Goal: Task Accomplishment & Management: Use online tool/utility

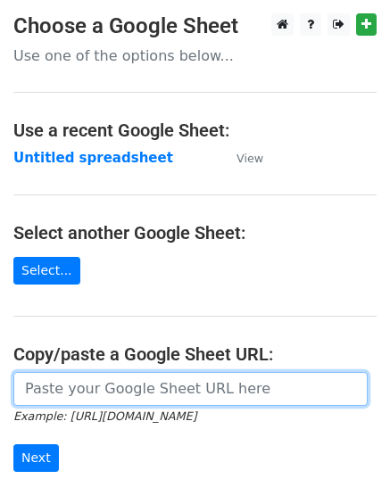
click at [78, 393] on input "url" at bounding box center [190, 389] width 354 height 34
paste input "[URL][DOMAIN_NAME]"
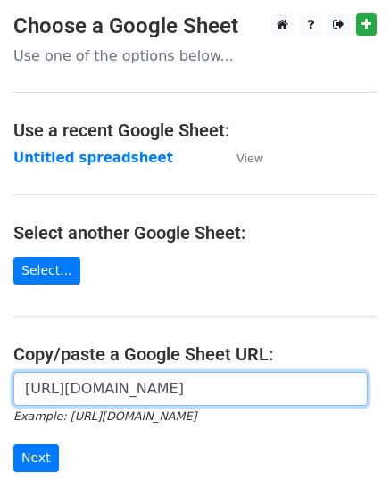
scroll to position [0, 400]
type input "[URL][DOMAIN_NAME]"
click at [13, 444] on input "Next" at bounding box center [35, 458] width 45 height 28
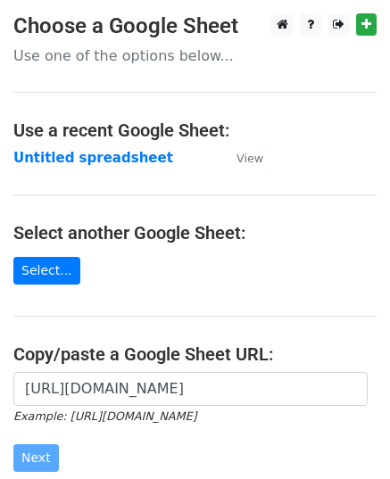
scroll to position [0, 0]
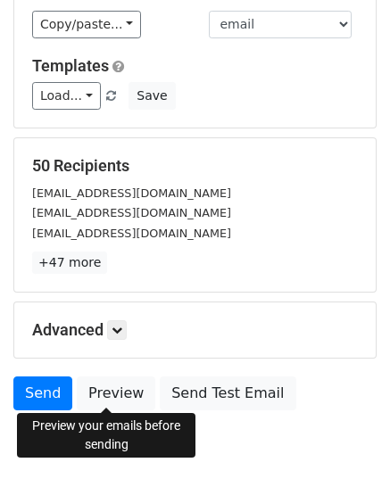
scroll to position [210, 0]
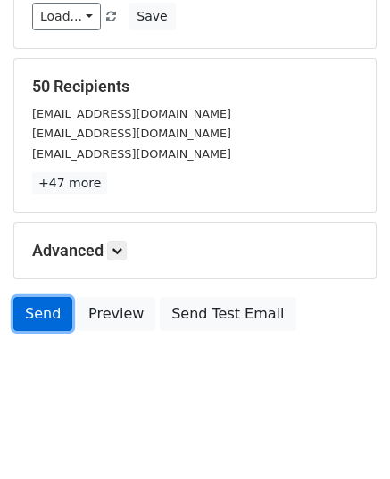
click at [35, 311] on link "Send" at bounding box center [42, 314] width 59 height 34
